Goal: Check status: Check status

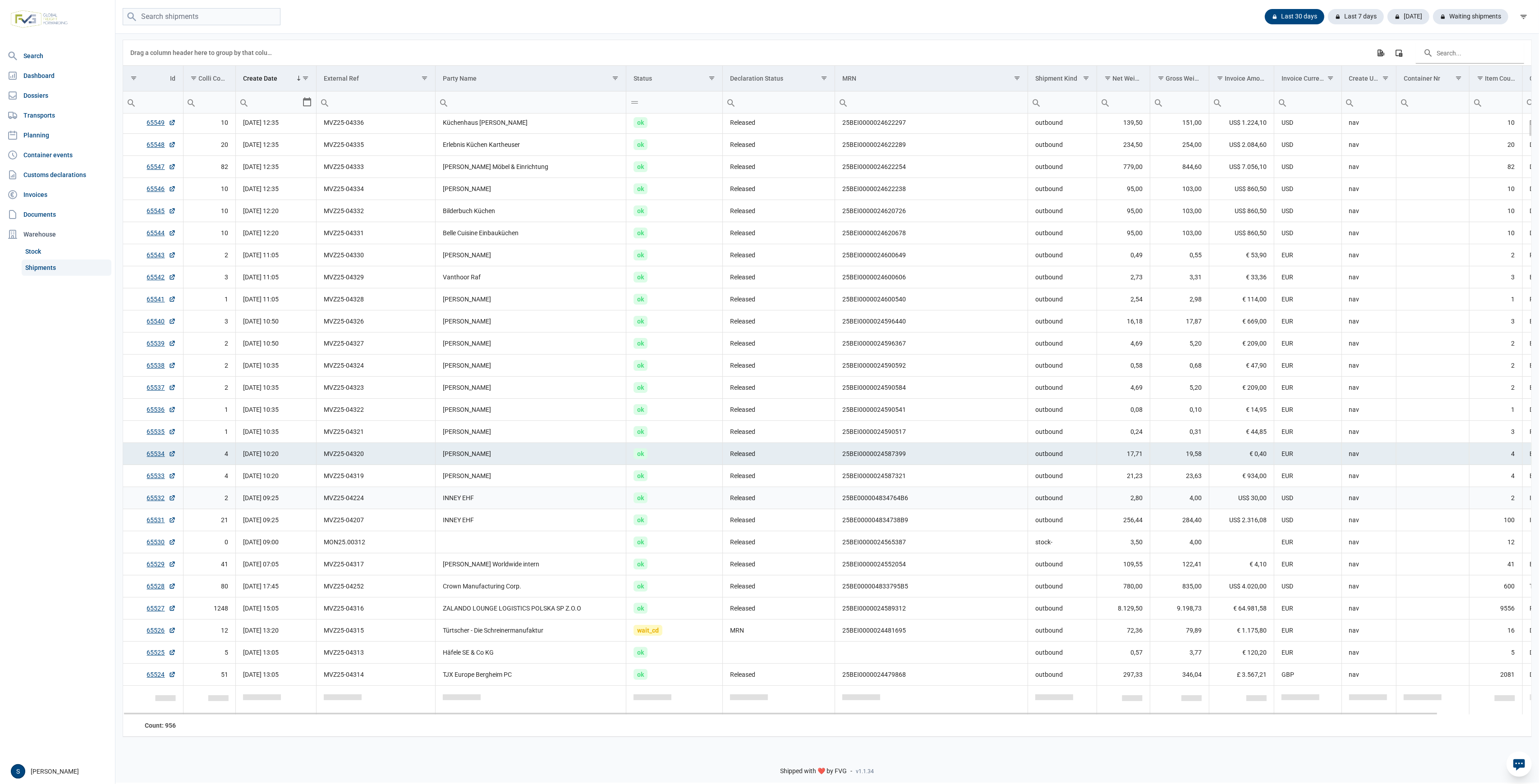
scroll to position [213, 0]
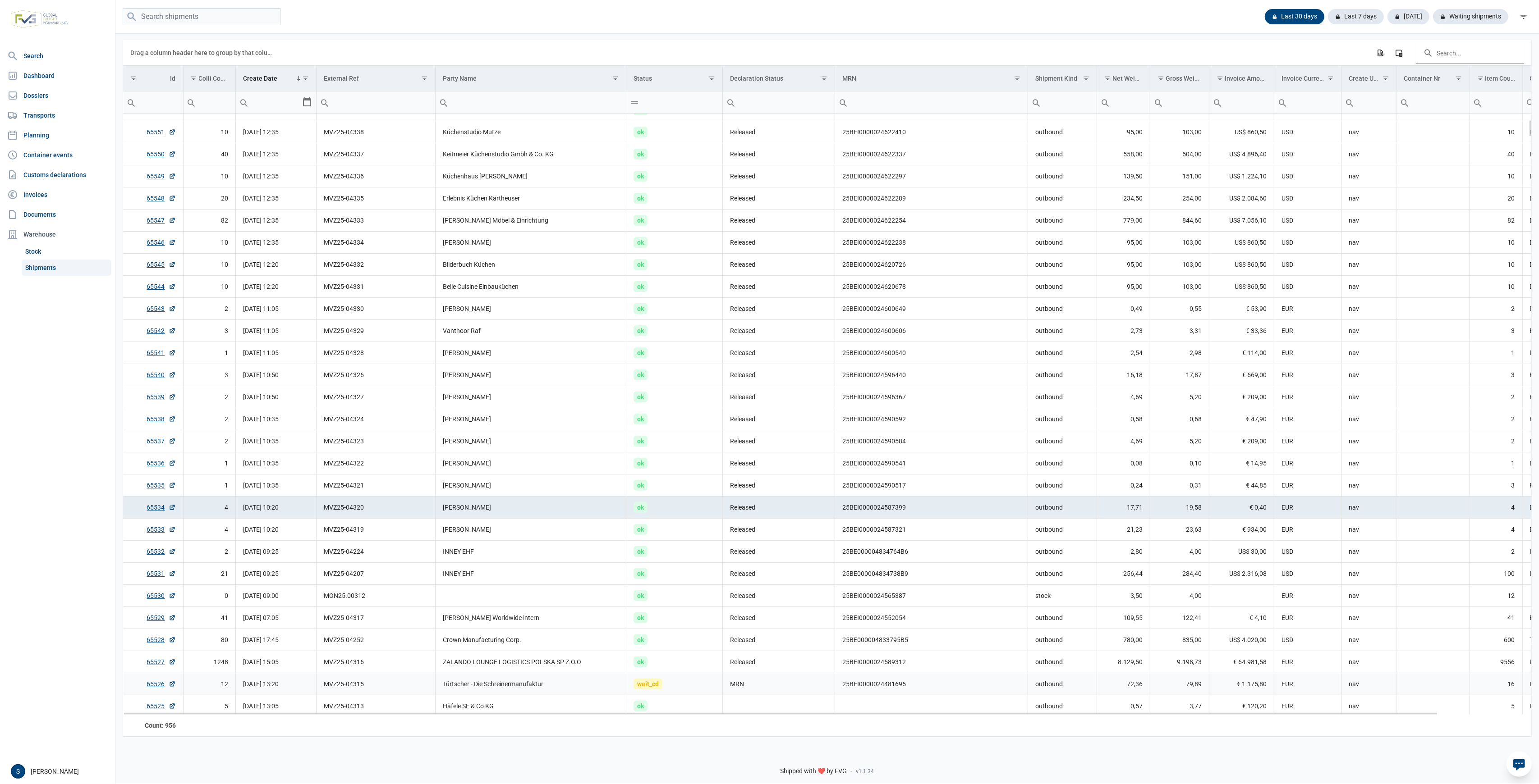
click at [468, 680] on td "Türtscher - Die Schreinermanufaktur" at bounding box center [531, 684] width 191 height 22
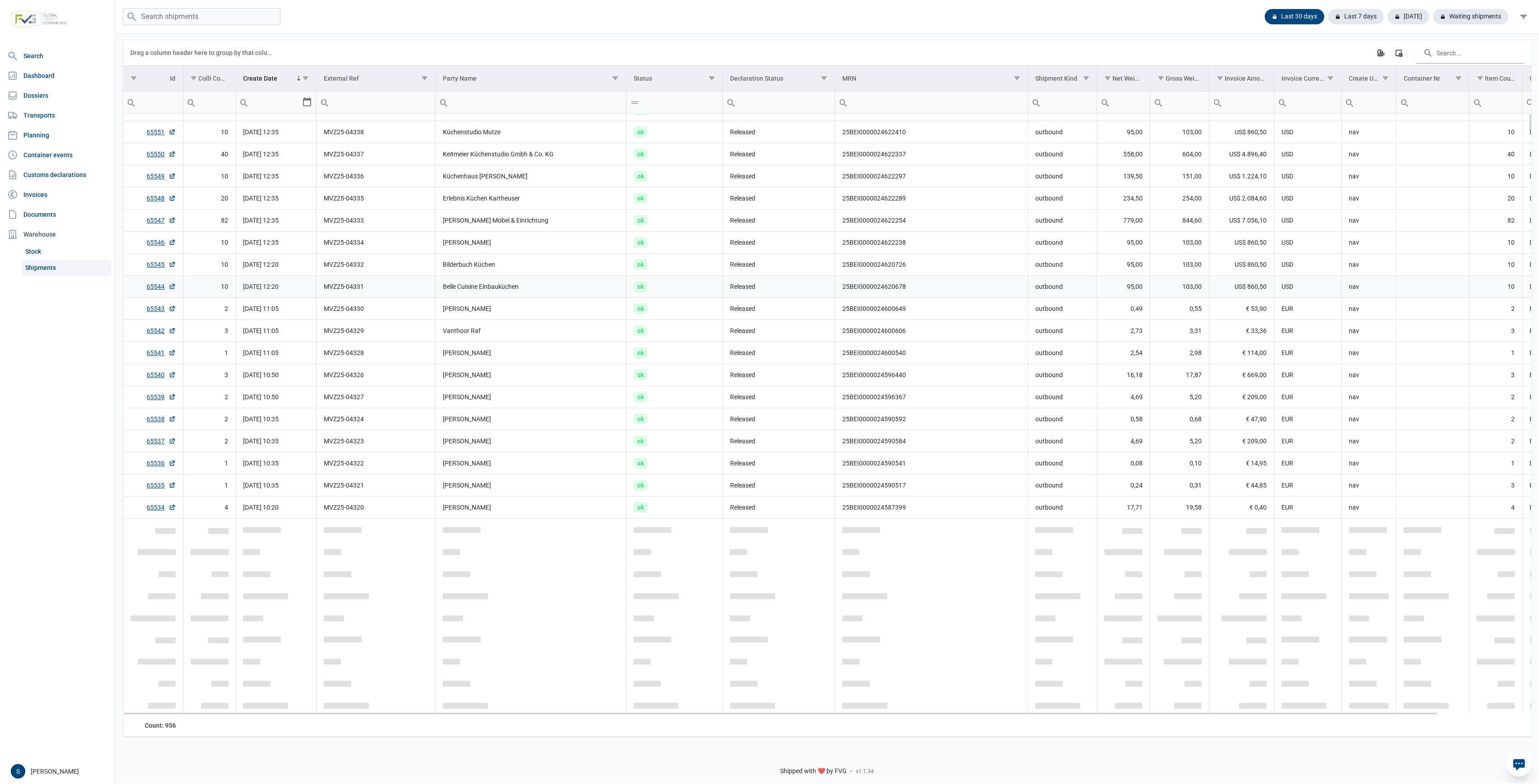
scroll to position [0, 0]
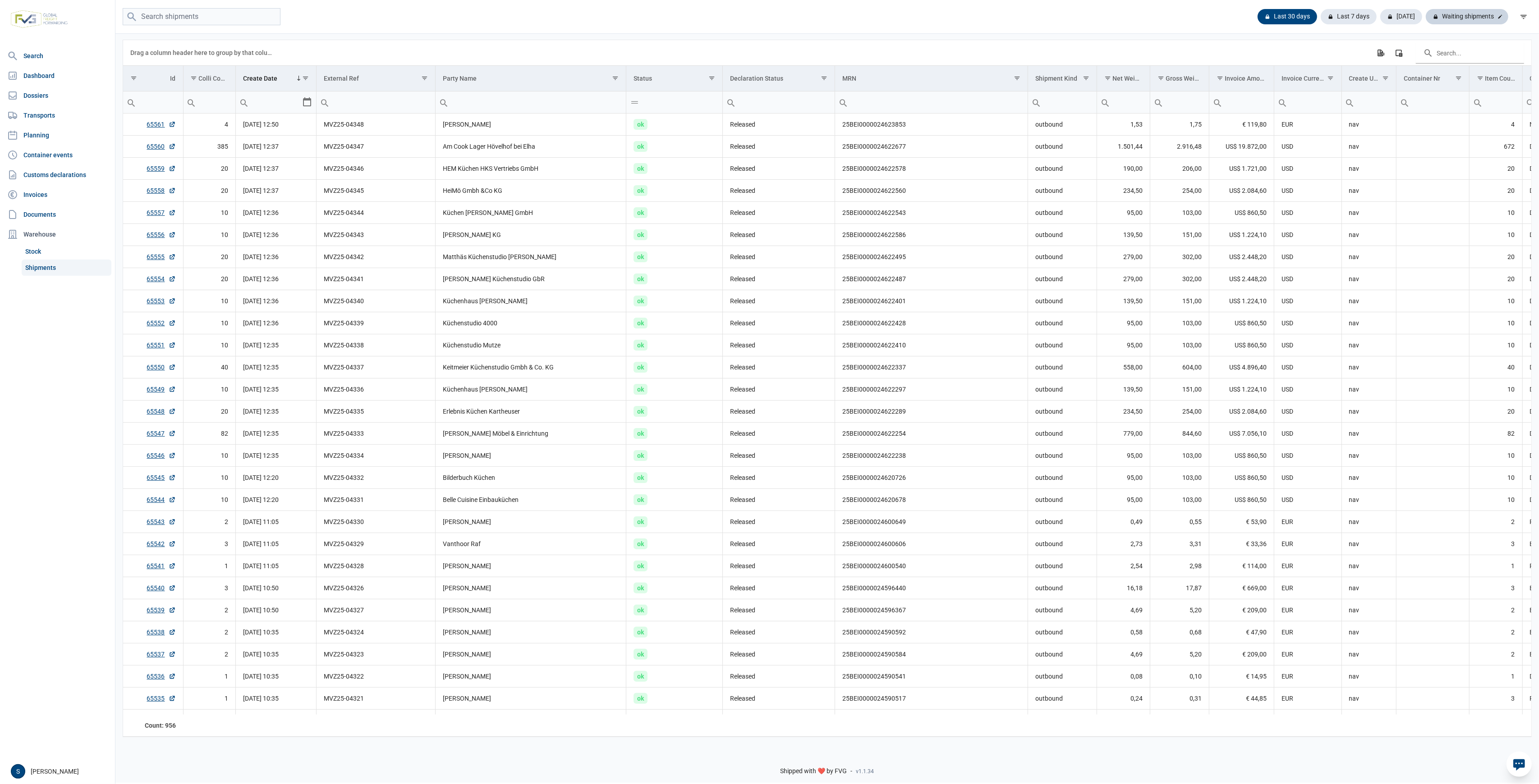
click at [1455, 17] on div "Waiting shipments" at bounding box center [1467, 17] width 82 height 16
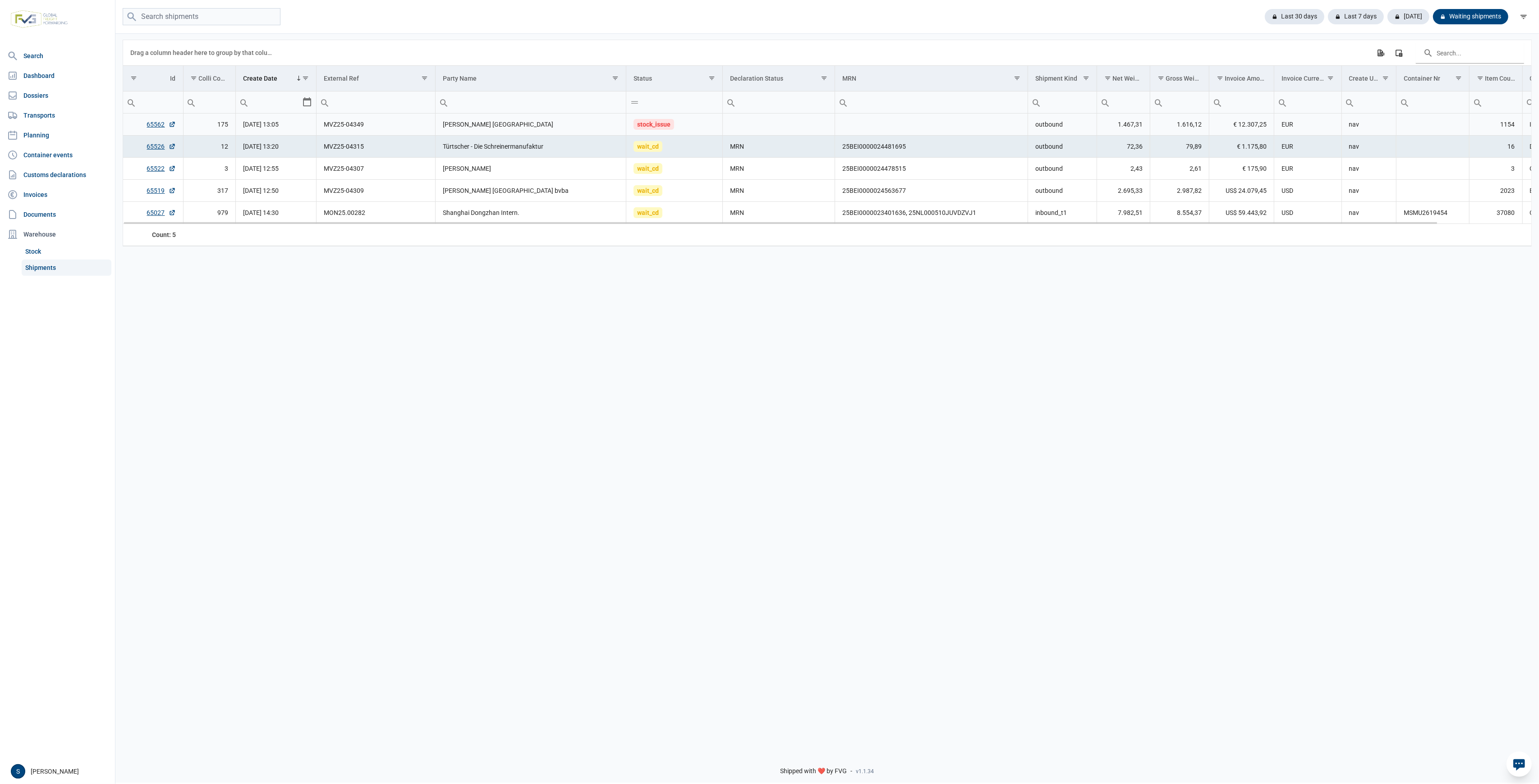
click at [455, 121] on td "Berghoff Ireland" at bounding box center [531, 124] width 191 height 22
